Goal: Task Accomplishment & Management: Complete application form

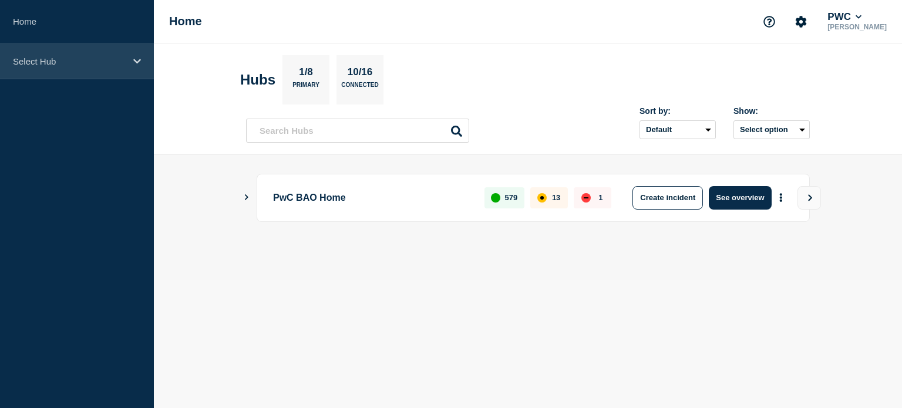
click at [129, 56] on div "Select Hub" at bounding box center [77, 61] width 154 height 36
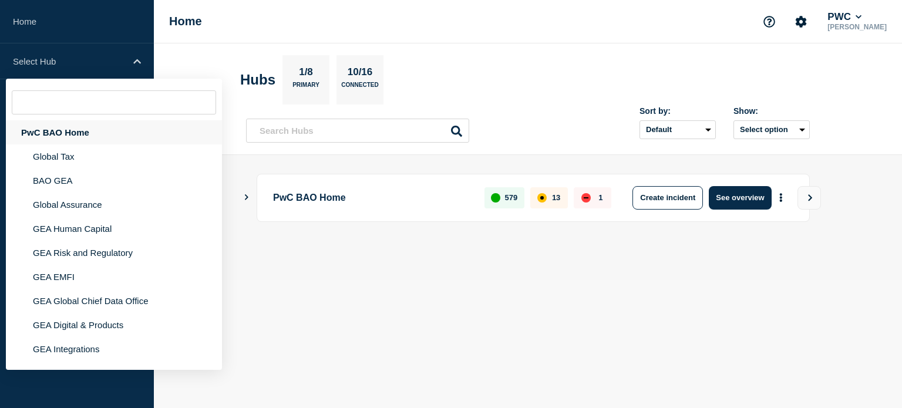
click at [90, 128] on div "PwC BAO Home" at bounding box center [114, 132] width 216 height 24
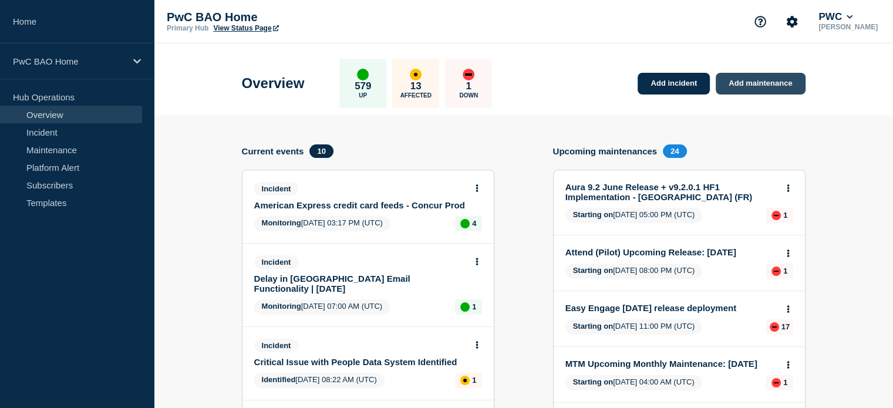
click at [771, 75] on link "Add maintenance" at bounding box center [760, 84] width 89 height 22
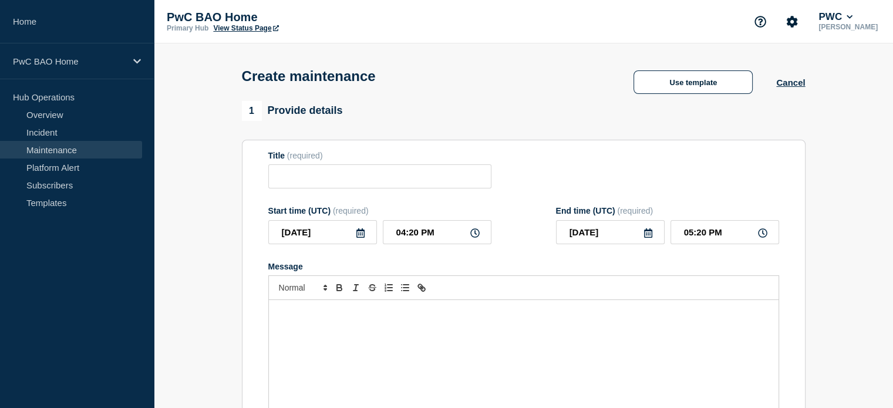
click at [449, 312] on p "Message" at bounding box center [524, 312] width 492 height 11
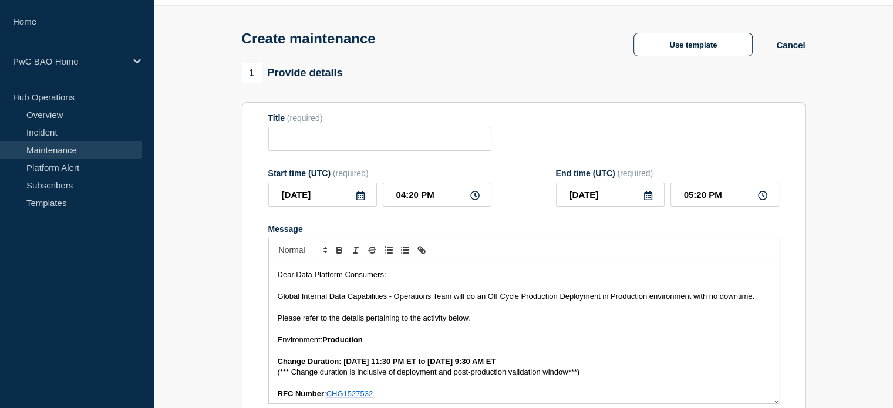
scroll to position [287, 0]
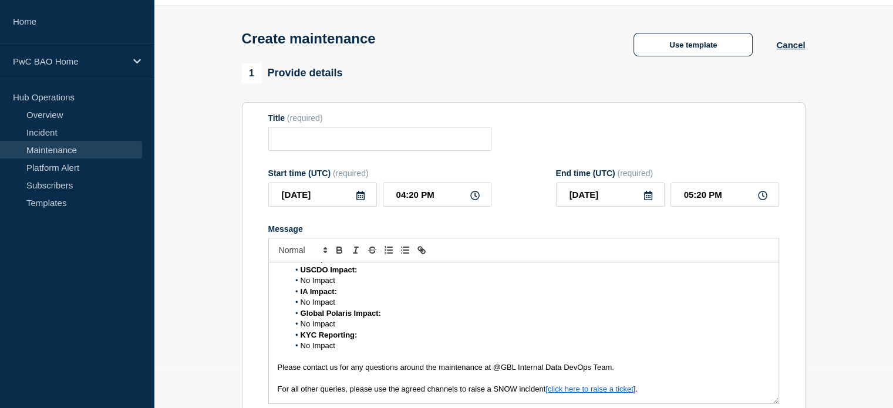
click at [301, 350] on span "No Impact" at bounding box center [318, 345] width 35 height 9
click at [299, 328] on li "No Impact" at bounding box center [529, 324] width 481 height 11
click at [301, 307] on span "No Impact" at bounding box center [318, 302] width 35 height 9
click at [301, 285] on span "No Impact" at bounding box center [318, 280] width 35 height 9
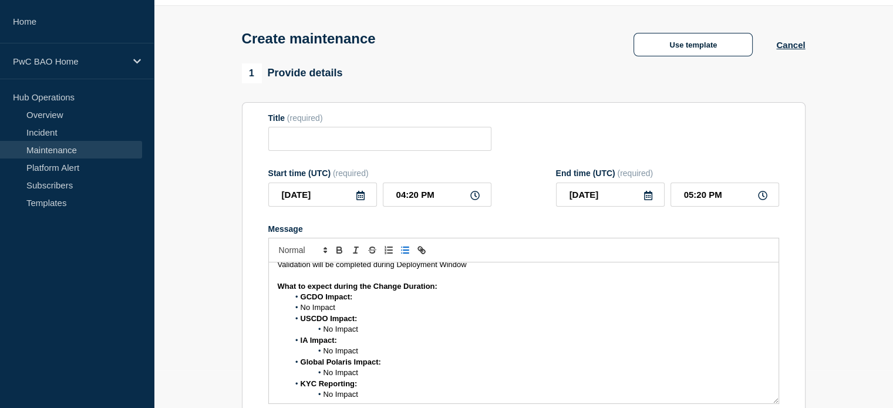
scroll to position [169, 0]
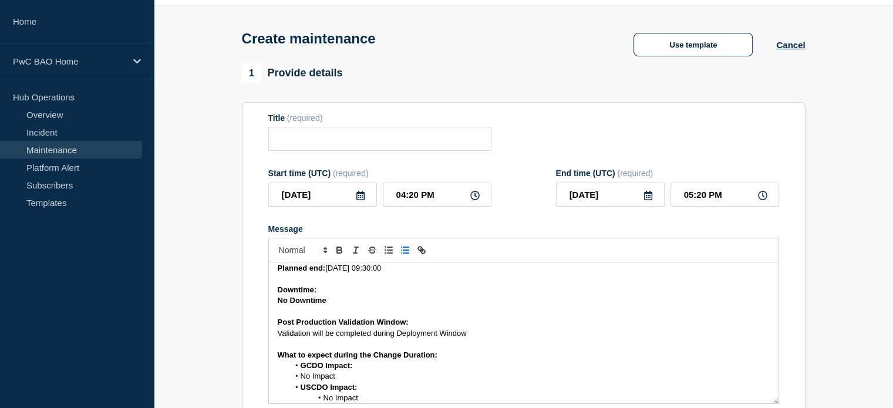
click at [301, 381] on span "No Impact" at bounding box center [318, 376] width 35 height 9
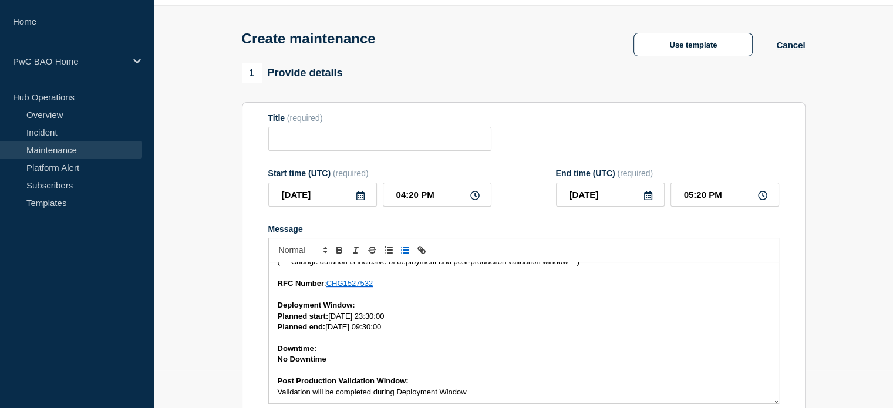
scroll to position [0, 0]
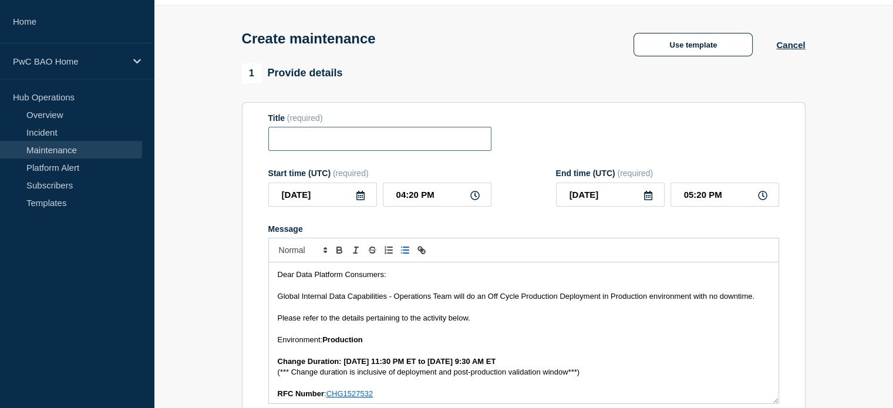
click at [409, 140] on input "Title" at bounding box center [379, 139] width 223 height 24
click at [406, 146] on input "Title" at bounding box center [379, 139] width 223 height 24
paste input "Global Internal Data Capabilities – Off Cycle Production Deployment – [DATE]"
type input "Global Internal Data Capabilities – Off Cycle Production Deployment – [DATE]"
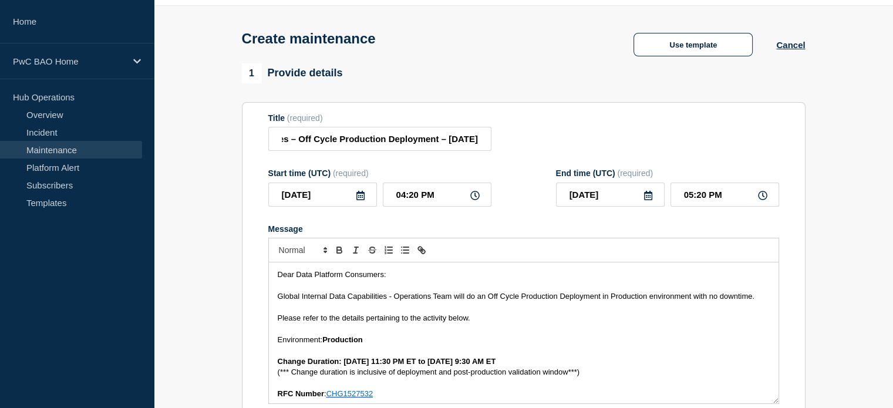
scroll to position [0, 0]
click at [357, 197] on icon at bounding box center [361, 195] width 8 height 9
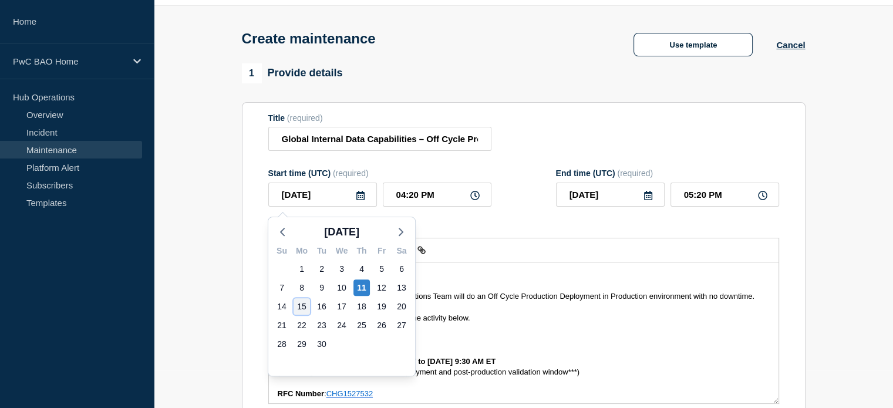
click at [305, 304] on div "15" at bounding box center [302, 306] width 16 height 16
type input "[DATE]"
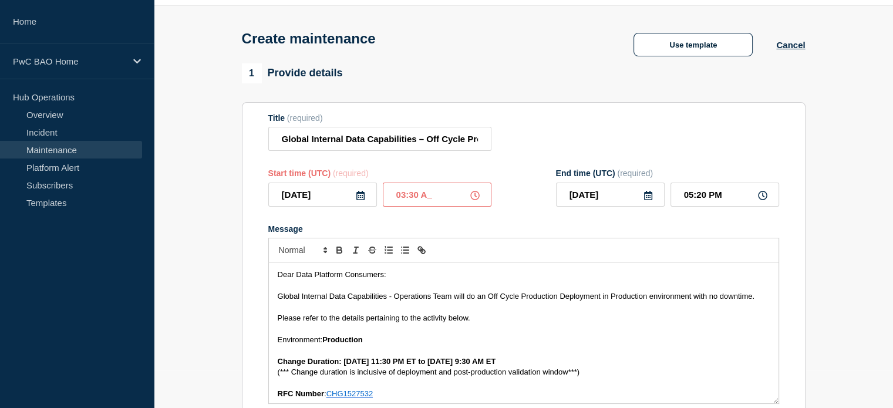
type input "03:30 AM"
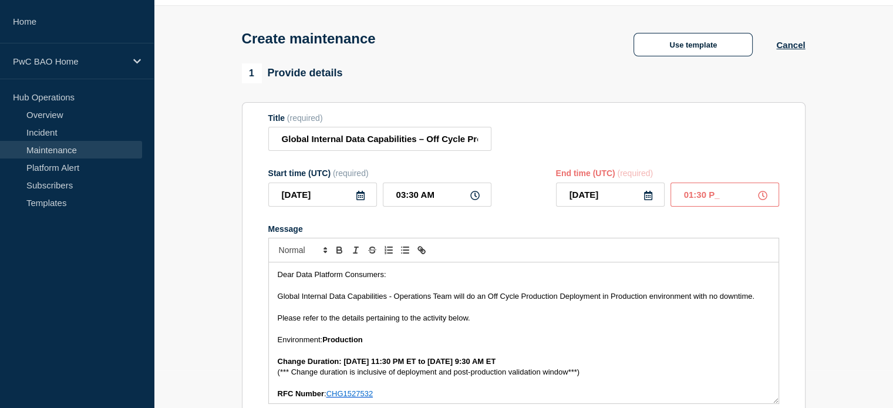
type input "01:30 PM"
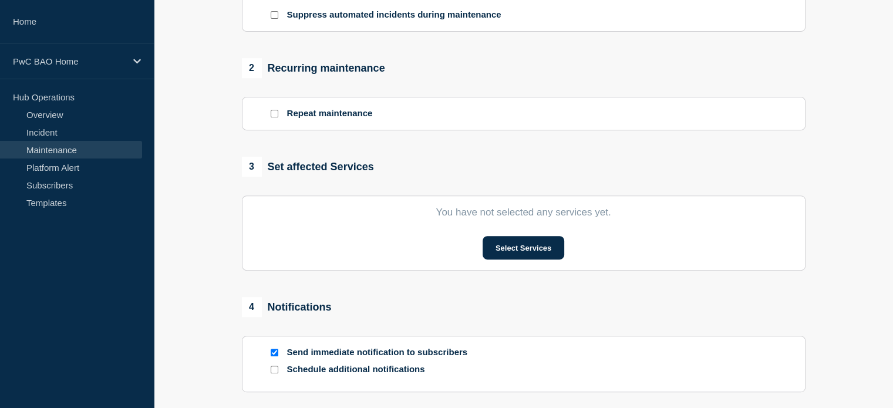
scroll to position [449, 0]
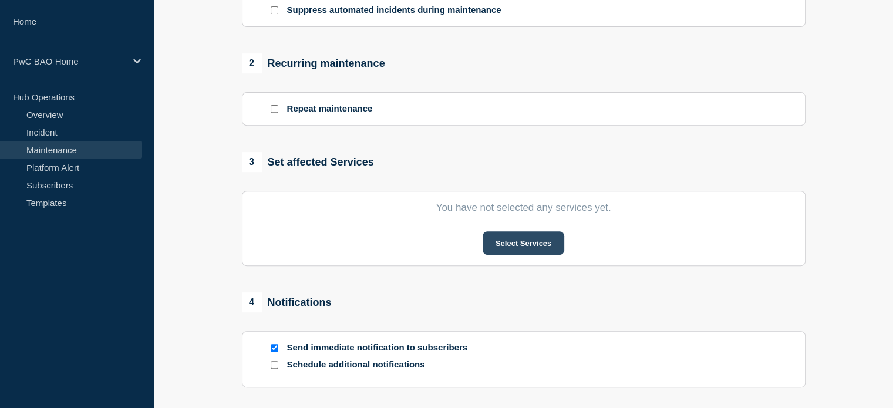
click at [518, 243] on button "Select Services" at bounding box center [524, 242] width 82 height 23
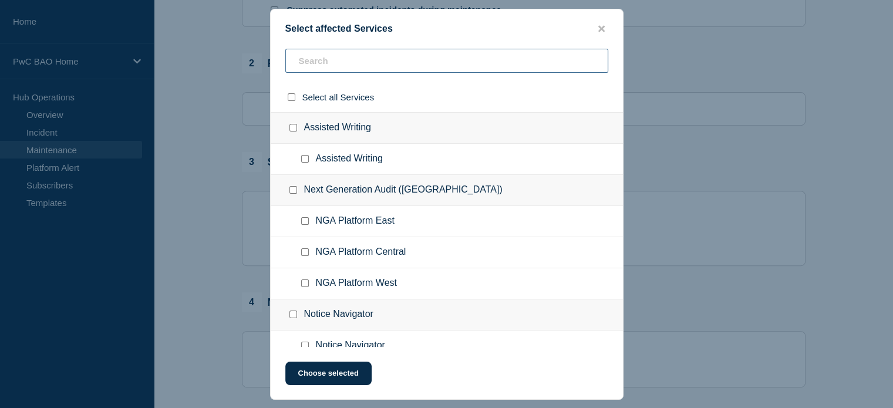
click at [443, 61] on input "text" at bounding box center [446, 61] width 323 height 24
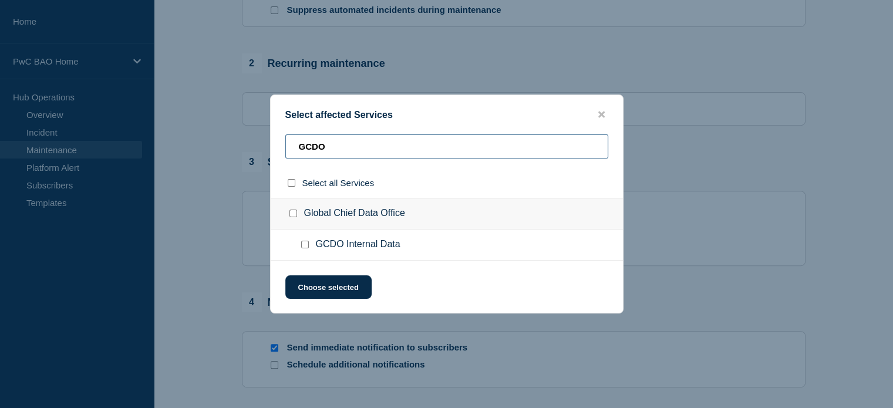
type input "GCDO"
click at [305, 244] on input "GCDO Internal Data checkbox" at bounding box center [305, 245] width 8 height 8
checkbox input "true"
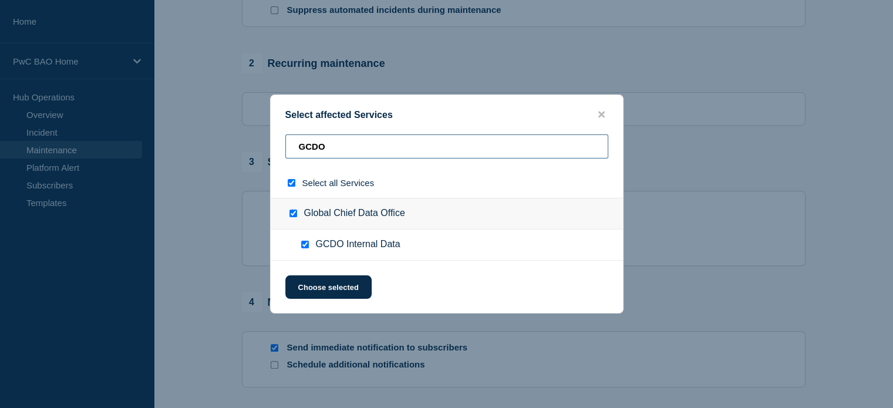
drag, startPoint x: 338, startPoint y: 147, endPoint x: 280, endPoint y: 145, distance: 58.8
click at [280, 145] on div "GCDO" at bounding box center [447, 150] width 352 height 33
type input "U"
checkbox input "false"
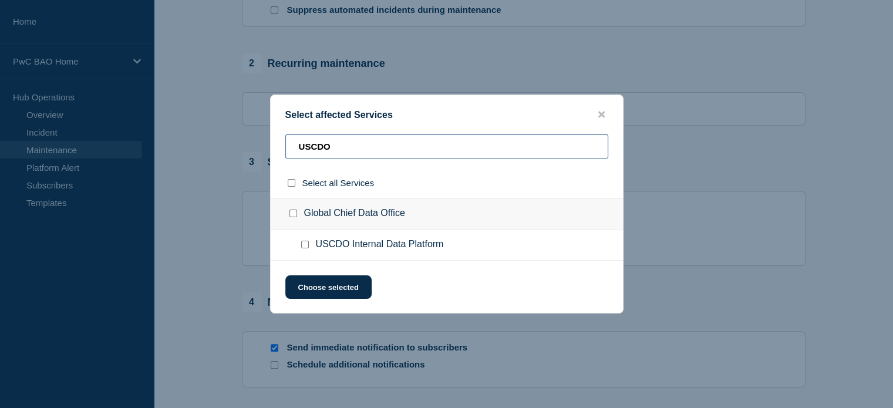
type input "USCDO"
click at [305, 246] on input "USCDO Internal Data Platform checkbox" at bounding box center [305, 245] width 8 height 8
checkbox input "true"
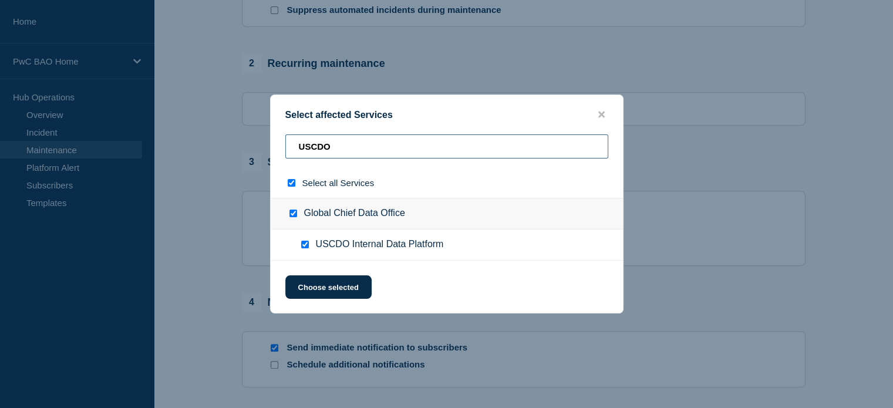
drag, startPoint x: 354, startPoint y: 146, endPoint x: 271, endPoint y: 146, distance: 82.8
click at [271, 146] on div "USCDO" at bounding box center [447, 150] width 352 height 33
type input "in"
checkbox input "false"
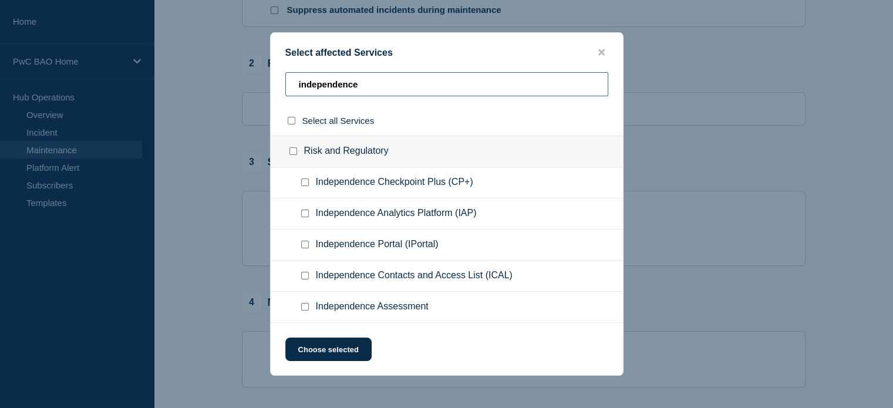
type input "independence"
click at [305, 307] on input "Independence Assessment checkbox" at bounding box center [305, 307] width 8 height 8
checkbox input "true"
drag, startPoint x: 388, startPoint y: 88, endPoint x: 268, endPoint y: 82, distance: 119.4
click at [268, 82] on div "Select affected Services independence Select all Services Risk and Regulatory I…" at bounding box center [446, 204] width 893 height 408
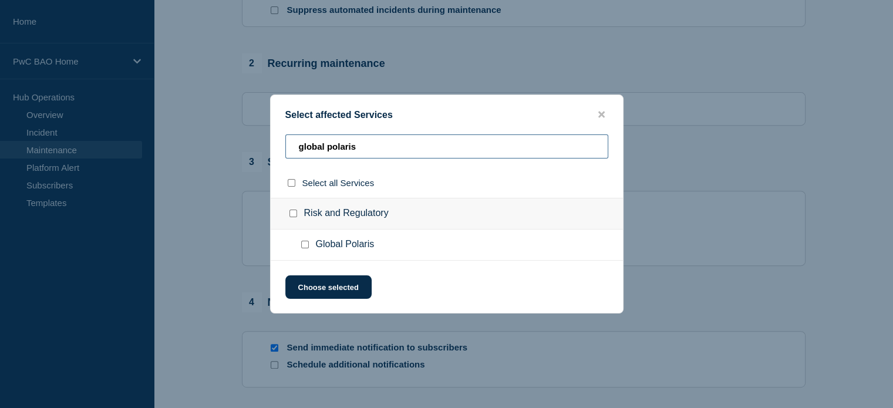
type input "global polaris"
click at [303, 244] on input "Global Polaris checkbox" at bounding box center [305, 245] width 8 height 8
checkbox input "true"
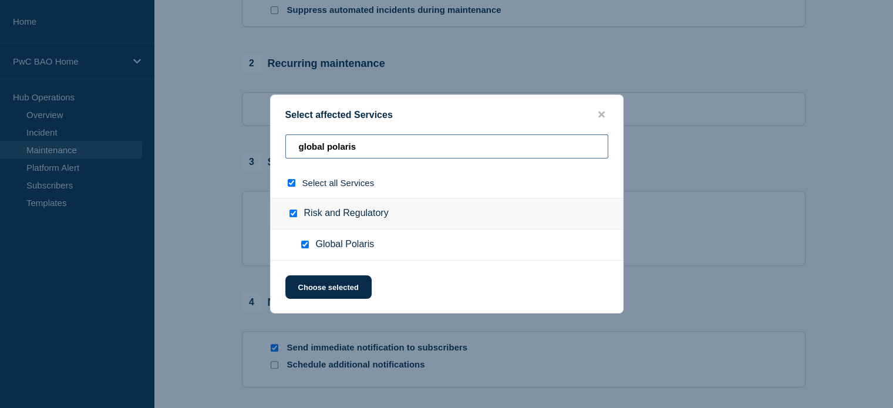
drag, startPoint x: 369, startPoint y: 145, endPoint x: 276, endPoint y: 145, distance: 93.4
click at [276, 145] on div "global polaris" at bounding box center [447, 150] width 352 height 33
type input "k"
checkbox input "false"
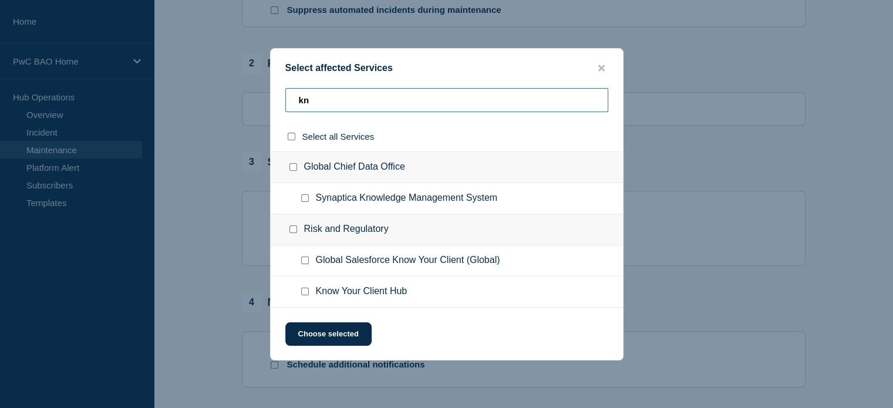
type input "knw"
checkbox input "true"
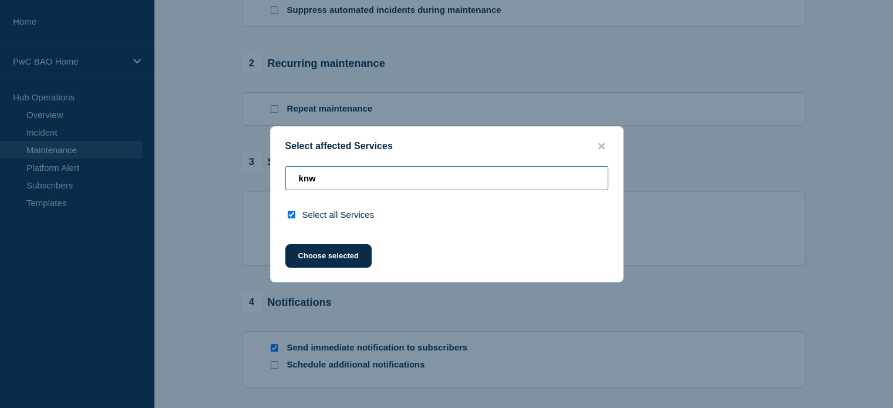
type input "kn"
checkbox input "false"
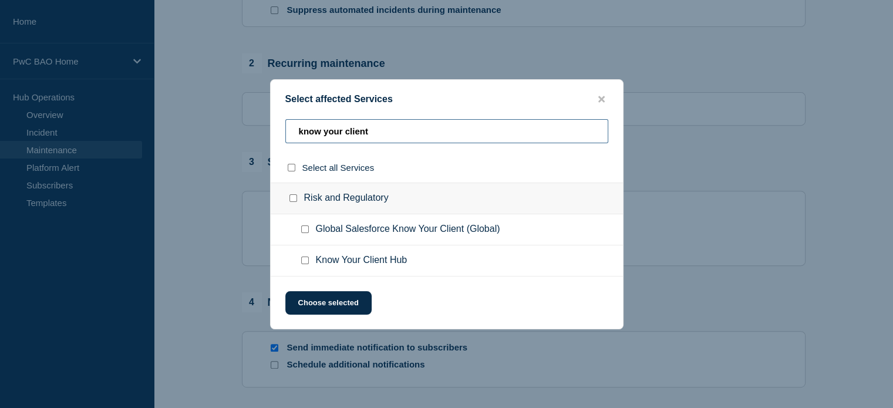
type input "know your client"
click at [308, 260] on input "Know Your Client Hub checkbox" at bounding box center [305, 261] width 8 height 8
checkbox input "true"
click at [320, 298] on button "Choose selected" at bounding box center [328, 302] width 86 height 23
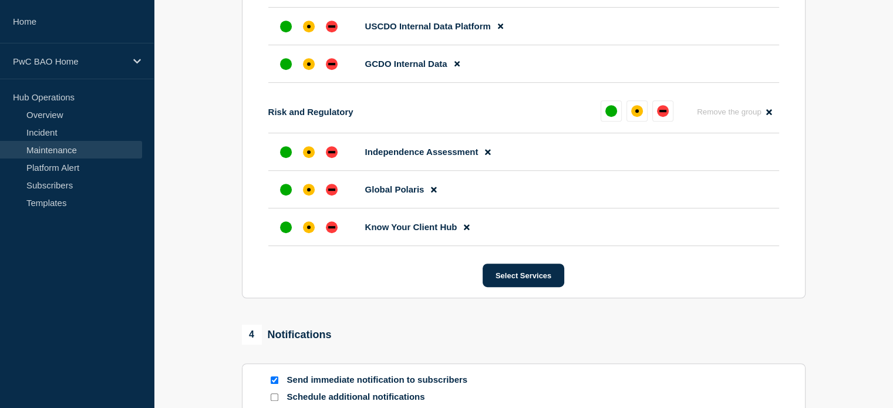
scroll to position [684, 0]
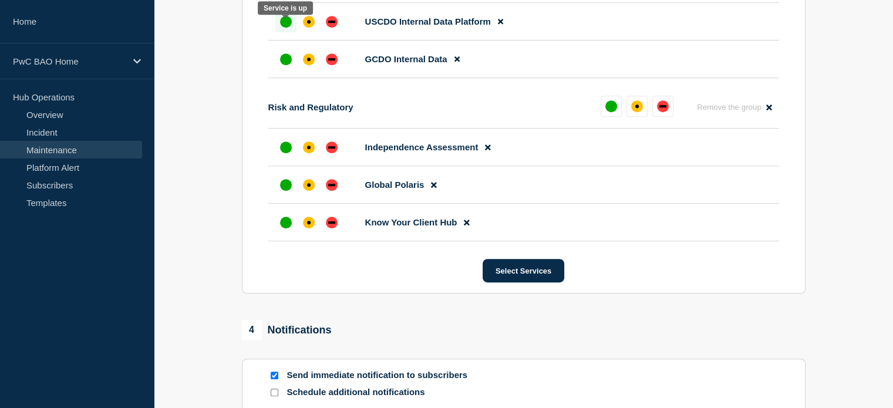
click at [285, 25] on div "up" at bounding box center [286, 22] width 12 height 12
click at [284, 63] on div "up" at bounding box center [286, 60] width 12 height 12
click at [288, 150] on div "up" at bounding box center [286, 148] width 12 height 12
click at [283, 187] on div at bounding box center [285, 185] width 21 height 21
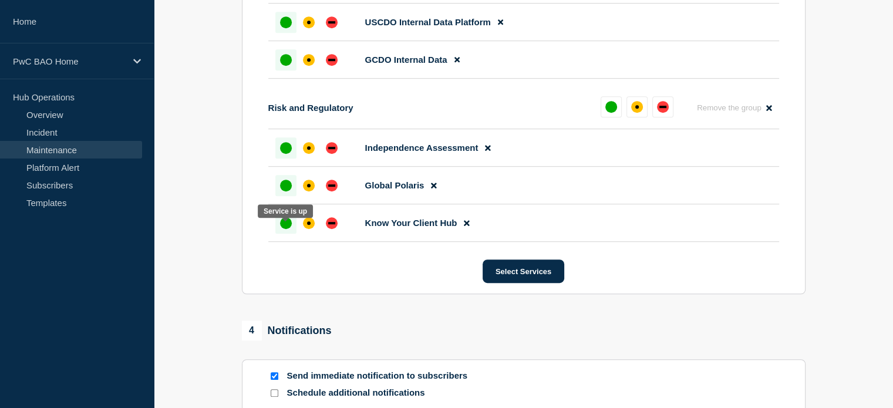
click at [278, 225] on div at bounding box center [285, 223] width 21 height 21
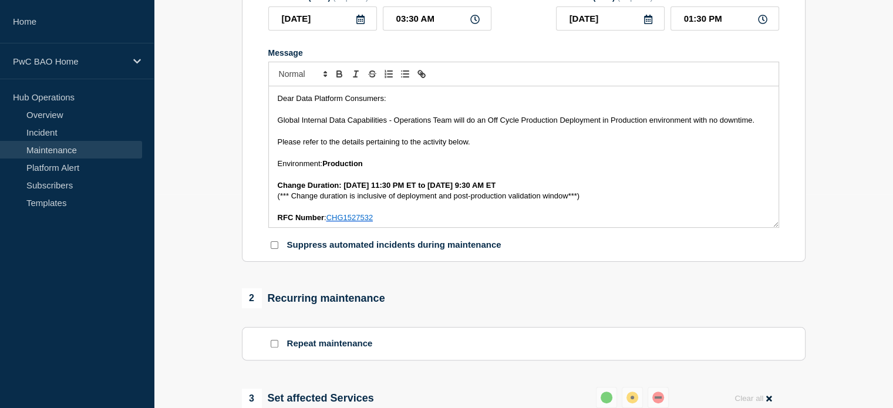
scroll to position [0, 0]
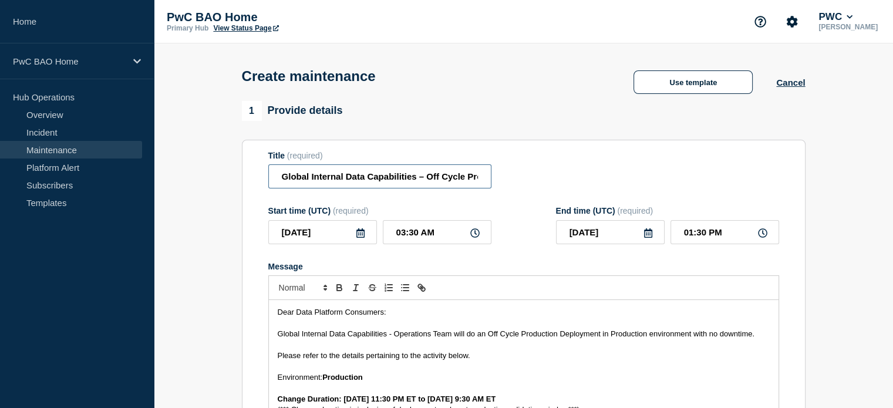
click at [442, 182] on input "Global Internal Data Capabilities – Off Cycle Production Deployment – [DATE]" at bounding box center [379, 176] width 223 height 24
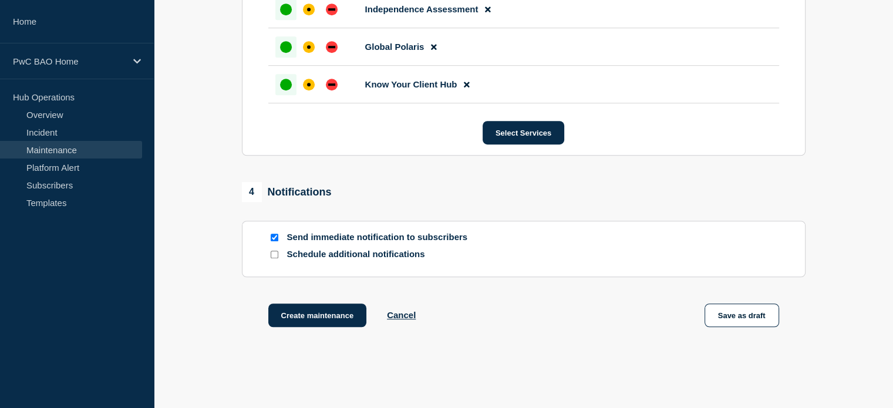
scroll to position [822, 0]
click at [310, 323] on button "Create maintenance" at bounding box center [317, 314] width 99 height 23
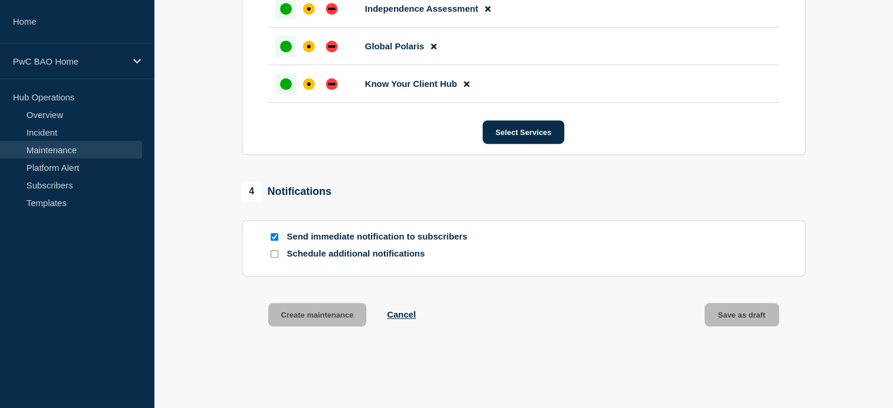
scroll to position [848, 0]
